Goal: Check status: Check status

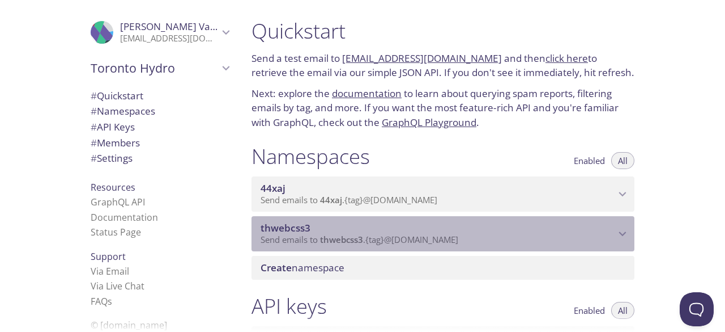
click at [387, 235] on span "Send emails to thwebcss3 . {tag} @[DOMAIN_NAME]" at bounding box center [360, 238] width 198 height 11
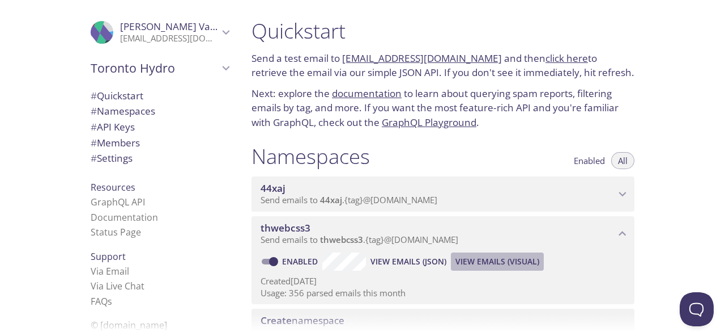
click at [474, 264] on span "View Emails (Visual)" at bounding box center [498, 261] width 84 height 14
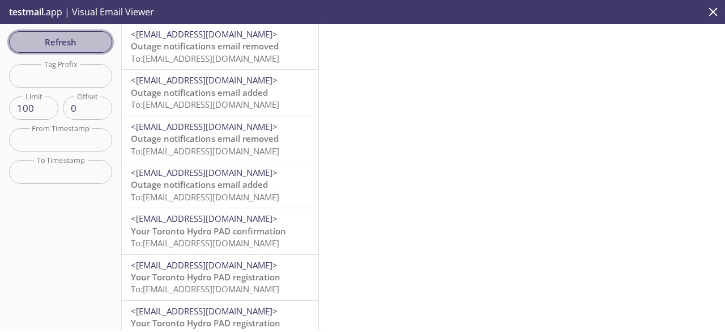
click at [90, 36] on span "Refresh" at bounding box center [60, 42] width 85 height 15
click at [90, 40] on span "Refresh" at bounding box center [60, 42] width 85 height 15
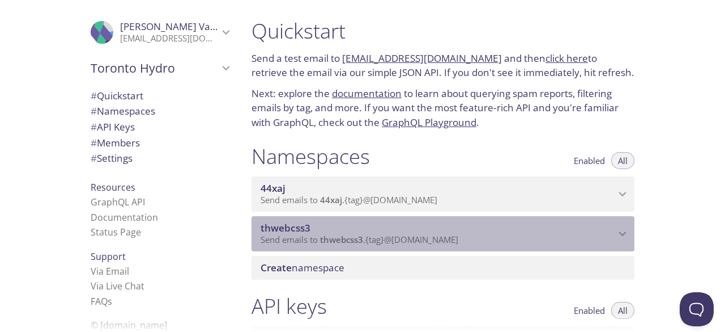
click at [370, 235] on span "Send emails to thwebcss3 . {tag} @[DOMAIN_NAME]" at bounding box center [360, 238] width 198 height 11
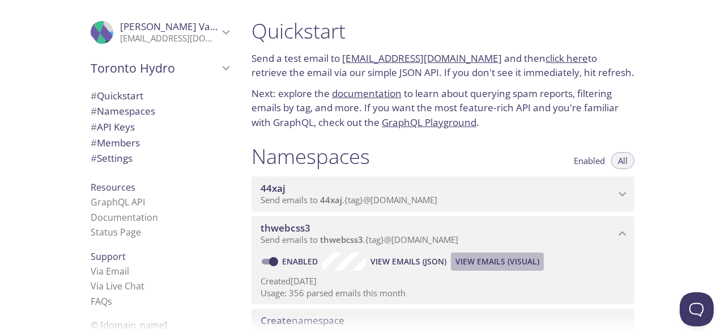
click at [485, 264] on span "View Emails (Visual)" at bounding box center [498, 261] width 84 height 14
